Goal: Information Seeking & Learning: Learn about a topic

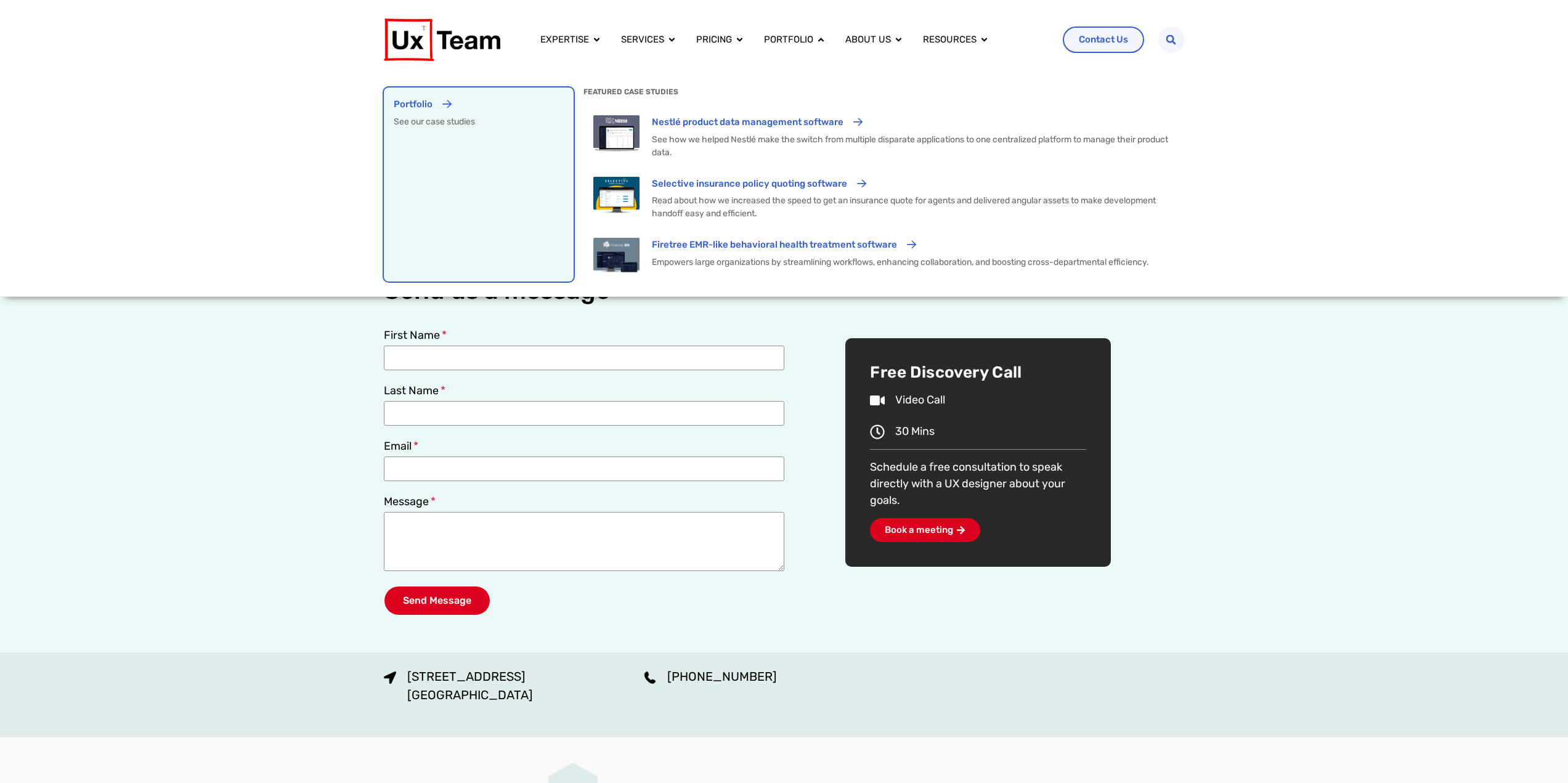
click at [521, 161] on div "Portfolio See our case studies" at bounding box center [479, 184] width 170 height 174
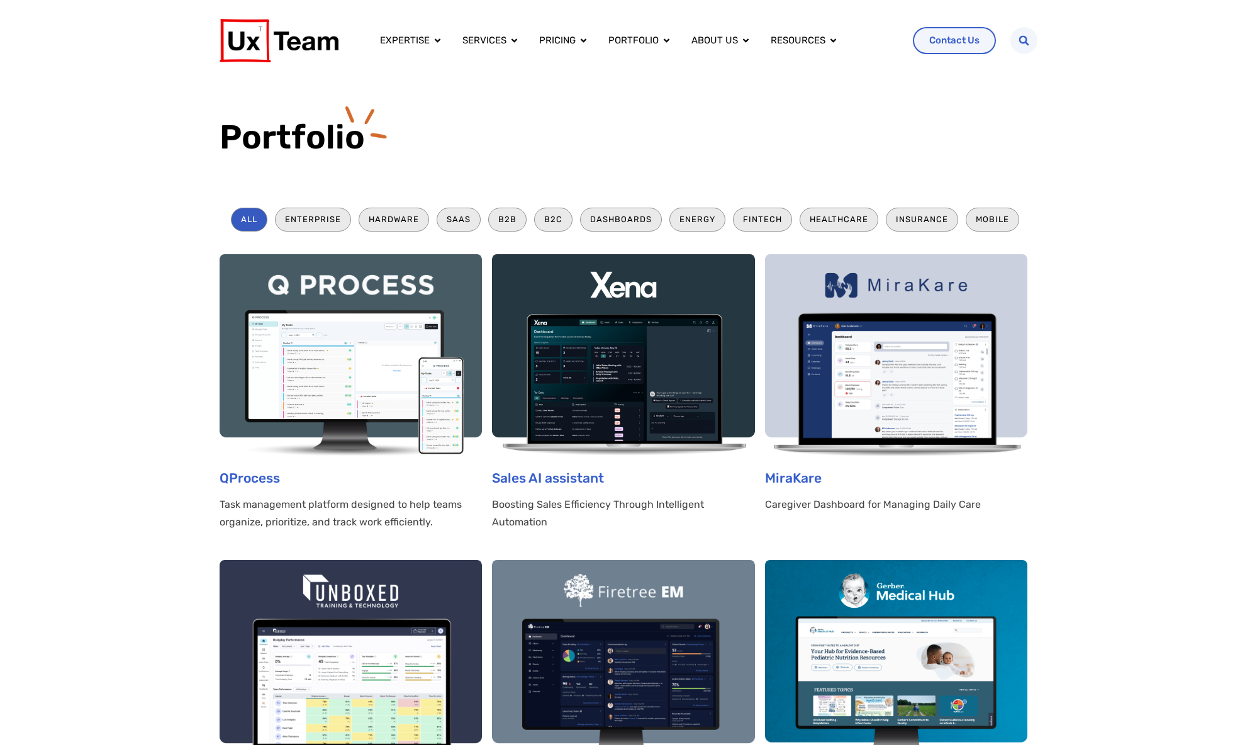
scroll to position [1, 1]
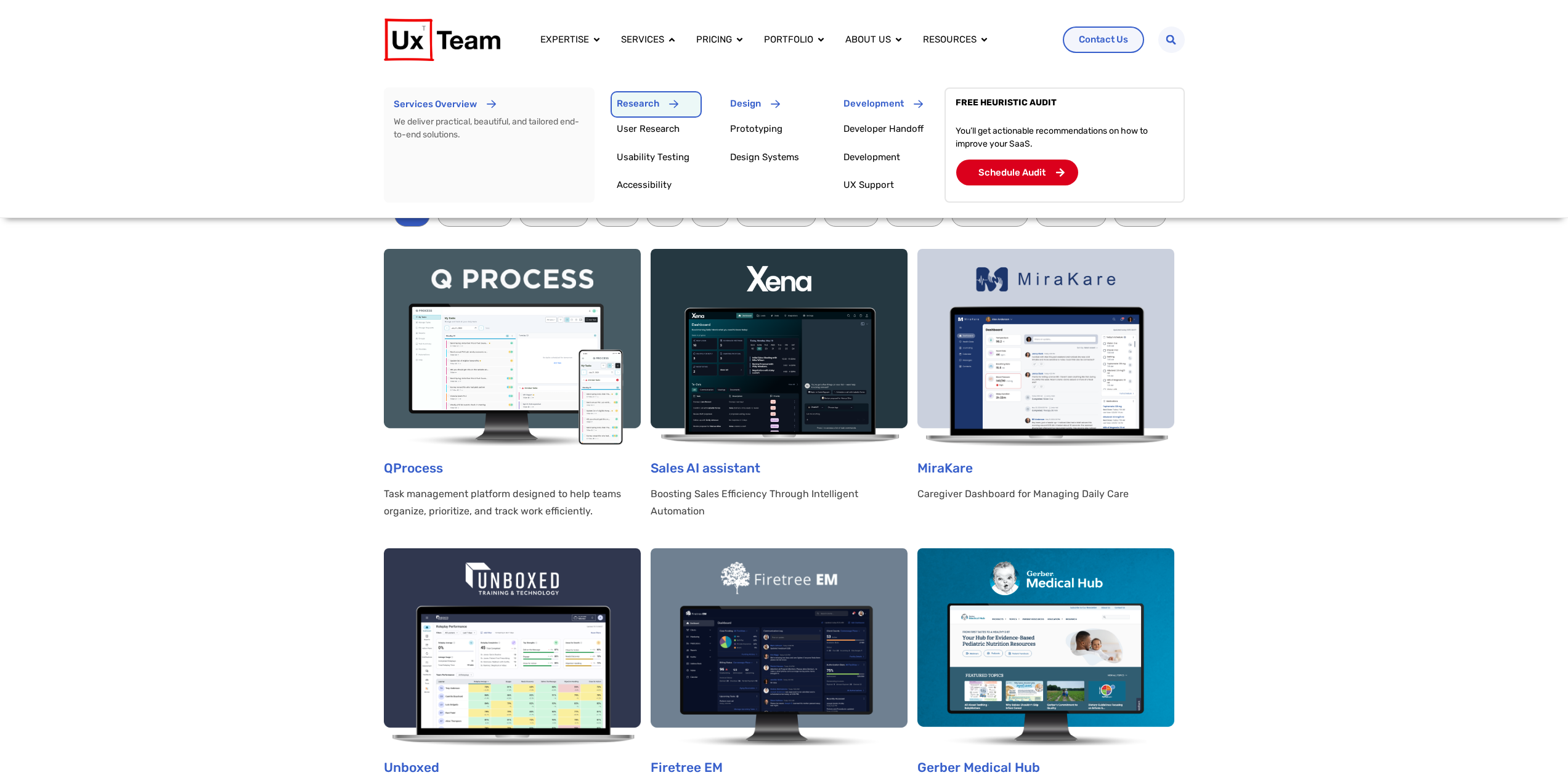
drag, startPoint x: 635, startPoint y: 126, endPoint x: 646, endPoint y: 99, distance: 29.2
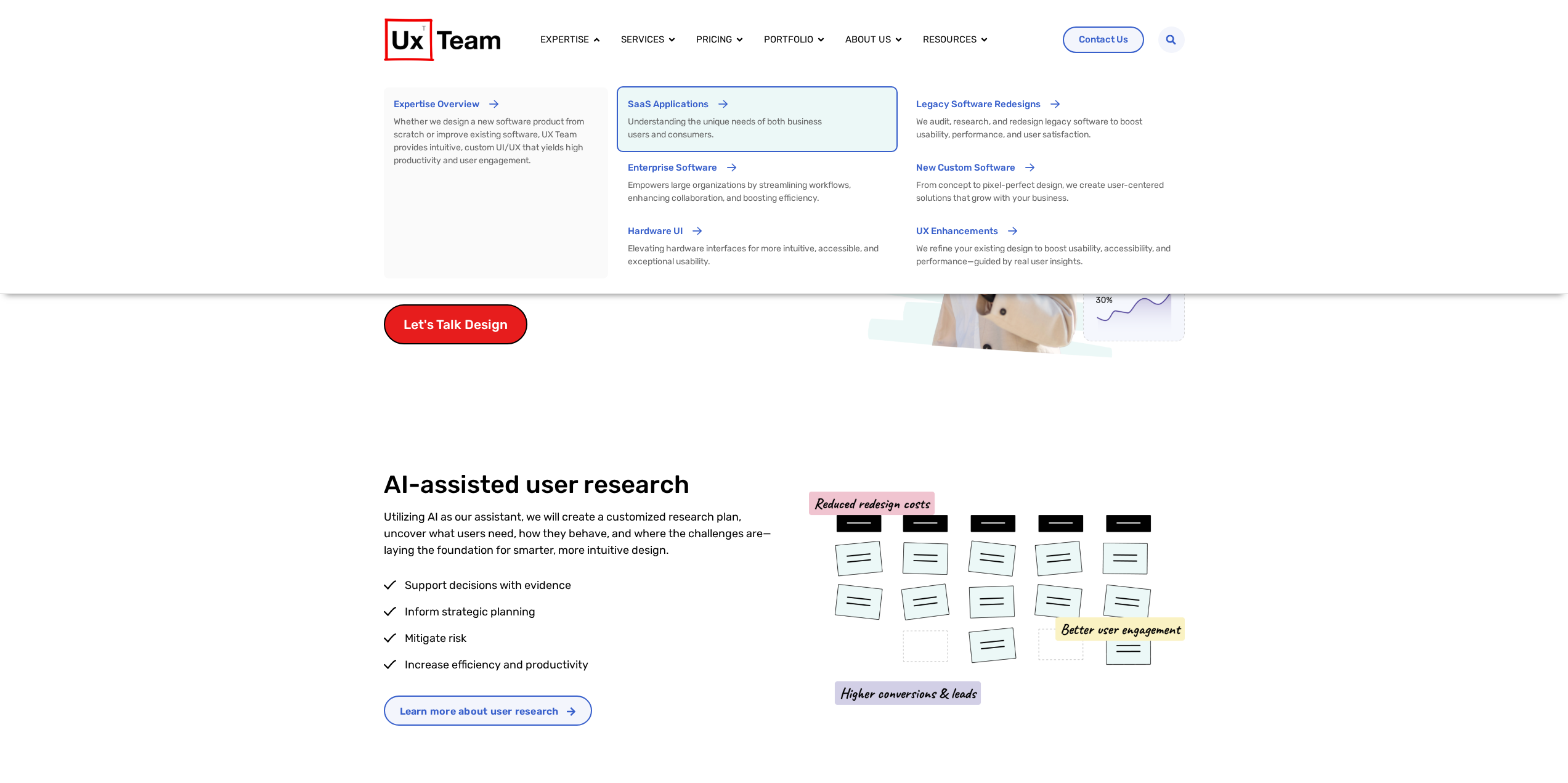
click at [733, 124] on p "Understanding the unique needs of both business users and consumers." at bounding box center [730, 128] width 207 height 25
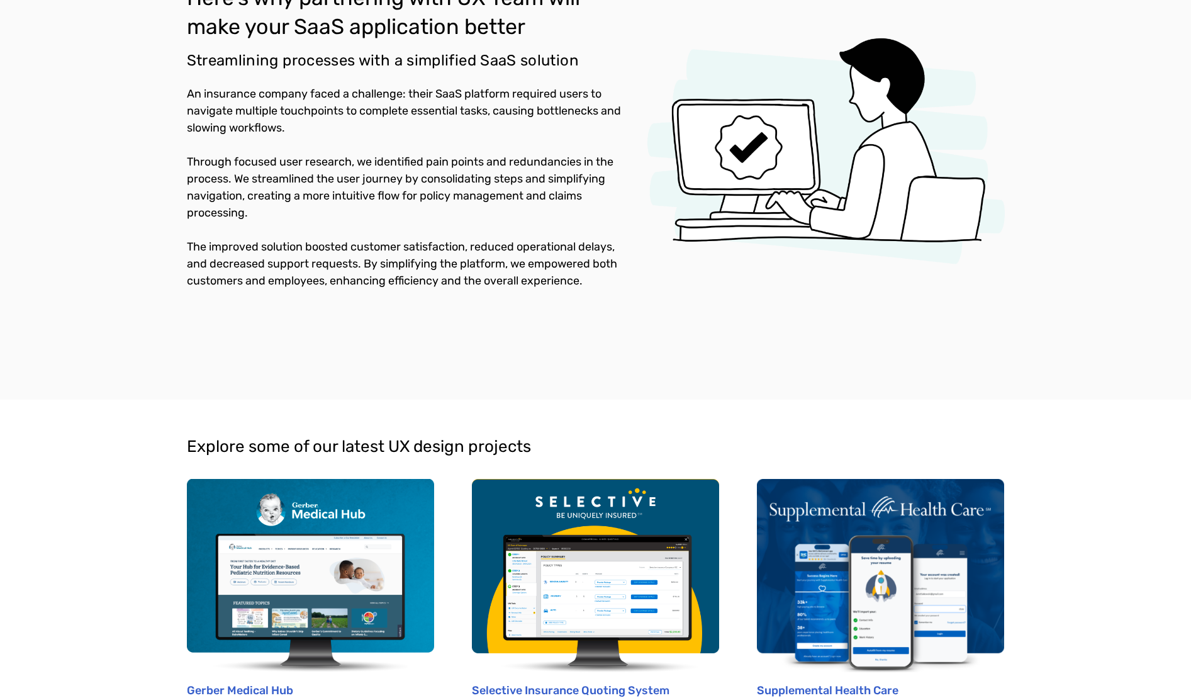
scroll to position [1510, 0]
